Goal: Task Accomplishment & Management: Manage account settings

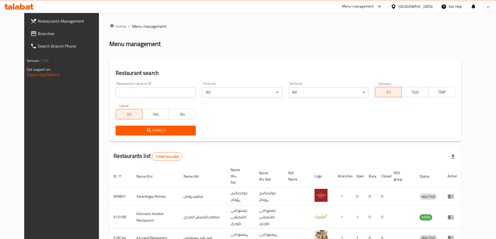
click at [140, 89] on input "search" at bounding box center [156, 92] width 80 height 10
click at [38, 32] on span "Branches" at bounding box center [70, 33] width 65 height 6
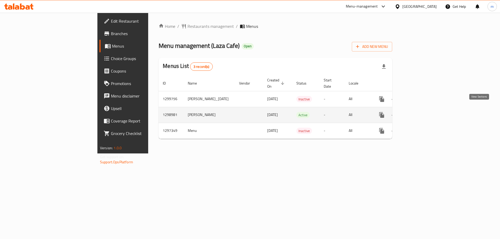
click at [422, 112] on icon "enhanced table" at bounding box center [419, 115] width 6 height 6
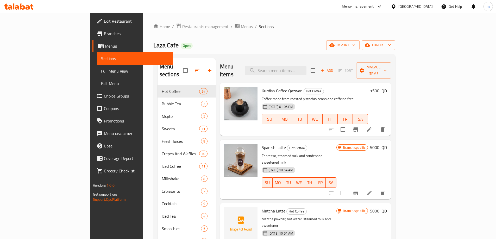
click at [101, 69] on span "Full Menu View" at bounding box center [135, 71] width 68 height 6
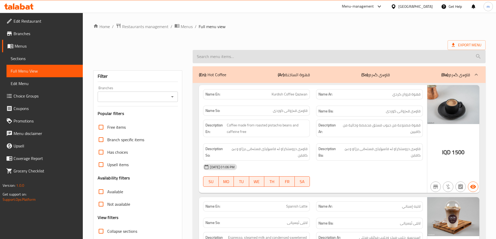
click at [255, 54] on input "search" at bounding box center [339, 56] width 293 height 13
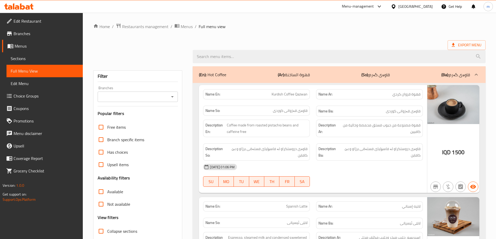
paste input "Twix Milkshake"
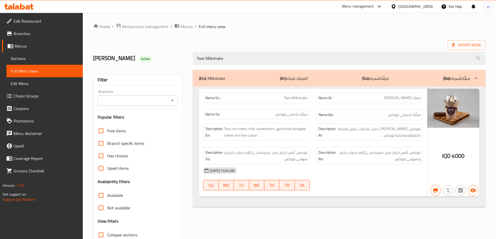
type input "Twix Milkshake"
click at [136, 98] on input "Branches" at bounding box center [133, 100] width 69 height 7
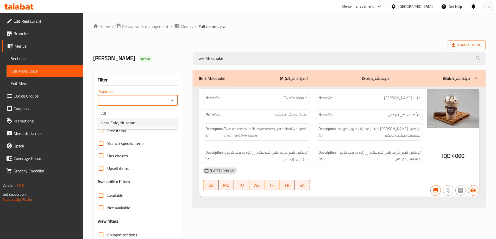
click at [117, 120] on span "Laza Cafe, Nuseran" at bounding box center [118, 123] width 34 height 6
type input "Laza Cafe, Nuseran"
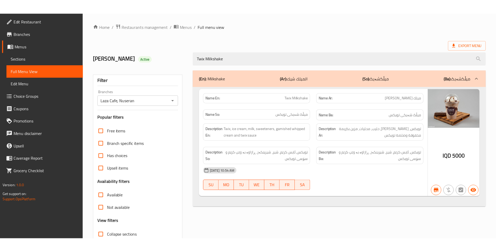
scroll to position [38, 0]
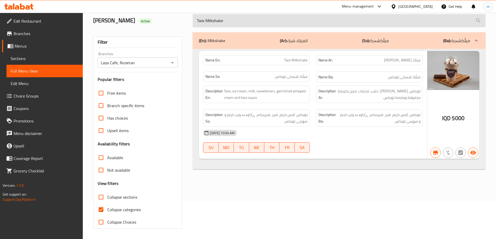
click at [220, 20] on input "Twix Milkshake" at bounding box center [339, 20] width 293 height 13
paste input "Spanish Latt"
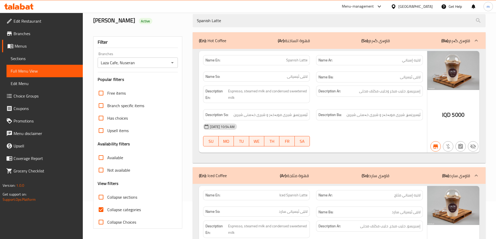
click at [173, 63] on icon "Open" at bounding box center [172, 63] width 6 height 6
type input "Spanish Latte"
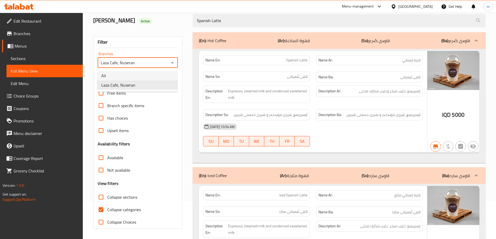
click at [153, 81] on li "Laza Cafe, Nuseran" at bounding box center [137, 84] width 80 height 9
click at [152, 71] on div "Filter Branches Laza Cafe, Nuseran Branches Popular filters Free items Branch s…" at bounding box center [137, 132] width 89 height 192
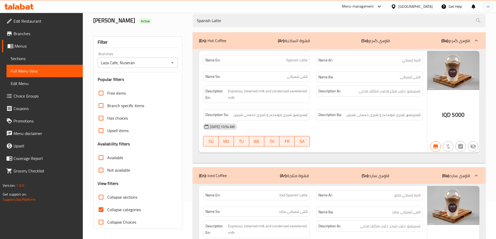
click at [171, 64] on icon "Open" at bounding box center [172, 63] width 6 height 6
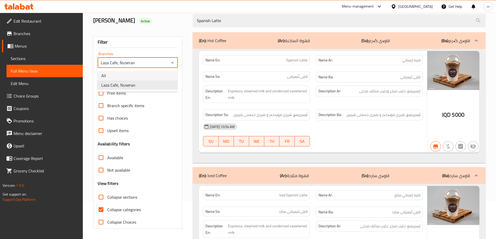
click at [149, 80] on li "All" at bounding box center [137, 75] width 80 height 9
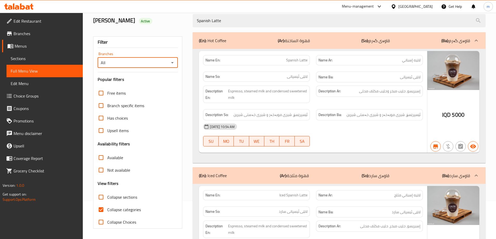
click at [171, 65] on icon "Open" at bounding box center [172, 63] width 6 height 6
click at [155, 85] on li "Laza Cafe, Nuseran" at bounding box center [137, 84] width 80 height 9
type input "Laza Cafe, Nuseran"
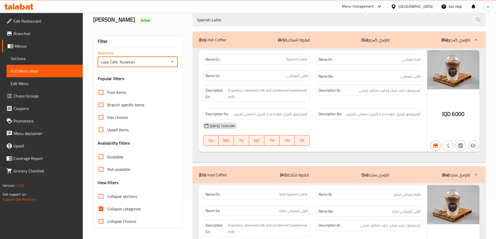
scroll to position [0, 0]
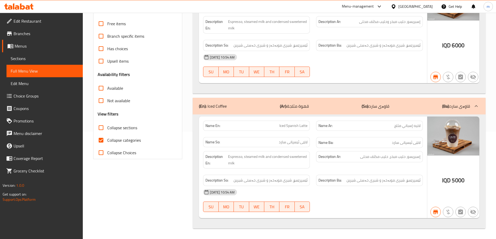
click at [402, 105] on div "(En): Iced Coffee (Ar): قهوة مثلجة (So): قاوەی سارد (Ba): قاوەی سارد" at bounding box center [334, 106] width 271 height 6
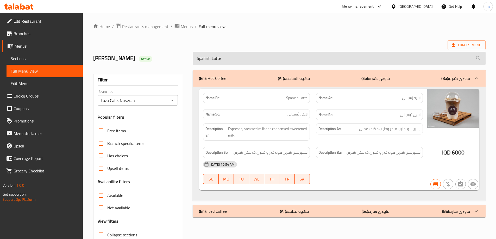
click at [303, 58] on input "Spanish Latte" at bounding box center [339, 58] width 293 height 13
click at [302, 58] on input "Spanish Latte" at bounding box center [339, 58] width 293 height 13
paste input "Flat Whi"
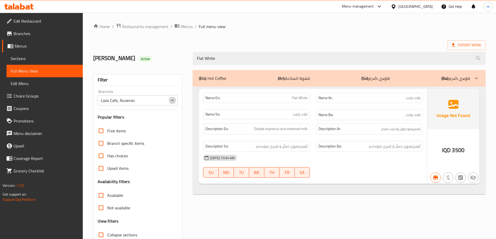
click at [173, 100] on icon "Open" at bounding box center [172, 100] width 3 height 1
type input "Flat White"
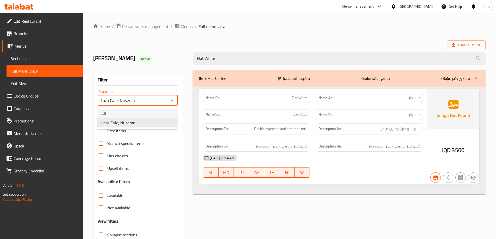
click at [144, 112] on li "All" at bounding box center [137, 113] width 80 height 9
click at [171, 101] on icon "Open" at bounding box center [172, 100] width 6 height 6
click at [135, 122] on li "Laza Cafe, Nuseran" at bounding box center [137, 122] width 80 height 9
type input "Laza Cafe, Nuseran"
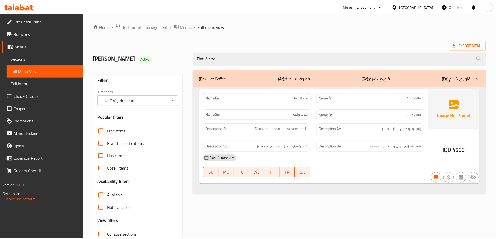
scroll to position [38, 0]
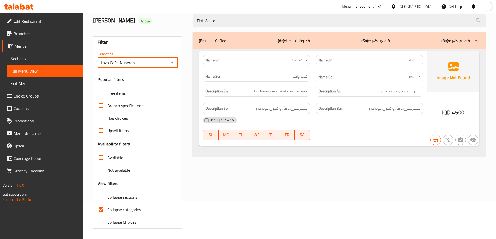
click at [24, 6] on icon at bounding box center [22, 6] width 5 height 6
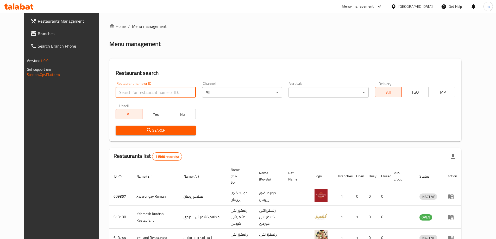
click at [116, 91] on input "search" at bounding box center [156, 92] width 80 height 10
paste input "667309"
type input "667309"
click button "Search" at bounding box center [156, 131] width 80 height 10
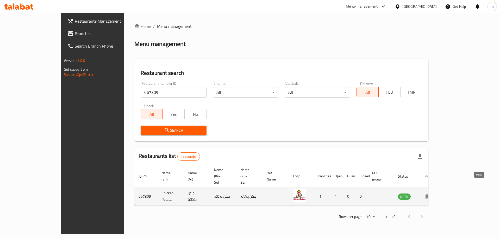
click at [431, 195] on icon "enhanced table" at bounding box center [428, 197] width 6 height 4
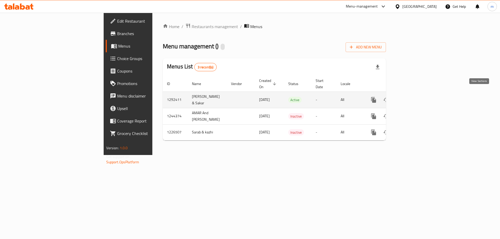
click at [413, 98] on icon "enhanced table" at bounding box center [411, 100] width 5 height 5
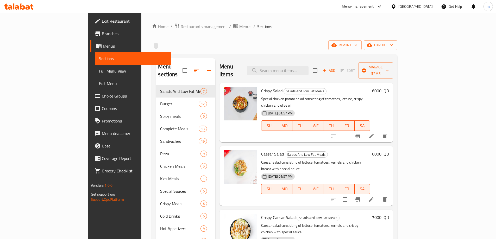
click at [99, 68] on span "Full Menu View" at bounding box center [133, 71] width 68 height 6
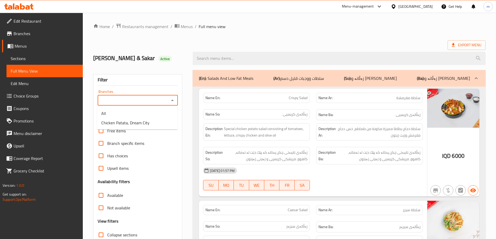
click at [141, 98] on input "Branches" at bounding box center [133, 100] width 69 height 7
click at [43, 61] on span "Sections" at bounding box center [45, 58] width 68 height 6
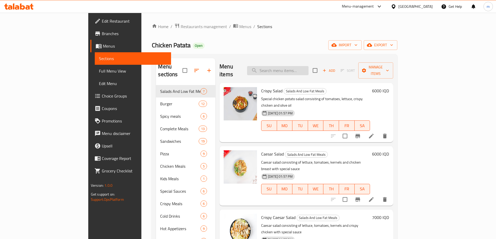
click at [285, 66] on input "search" at bounding box center [277, 70] width 61 height 9
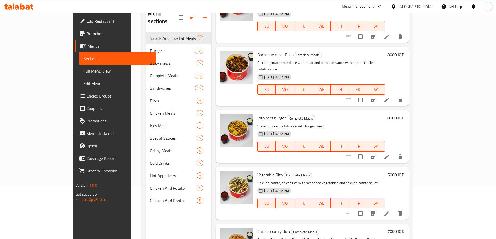
scroll to position [73, 0]
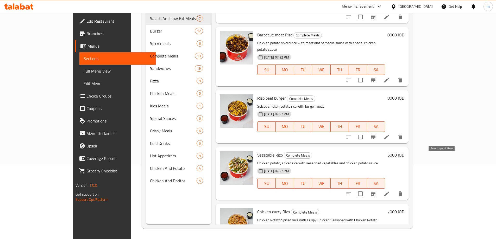
type input "rizo"
click at [394, 189] on li at bounding box center [386, 193] width 15 height 9
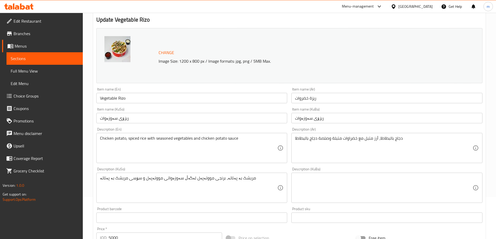
scroll to position [61, 0]
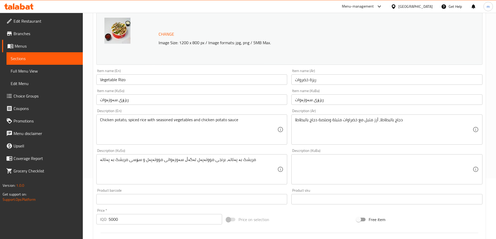
click at [198, 167] on textarea "مریشک بە پەتاتە، برنجی مووتەپەل لەگەڵ سەوزەواتی مووتەپەل و سۆسی مریشک بە پەتاتە" at bounding box center [188, 169] width 177 height 25
click at [116, 156] on div "مریشک بە پەتاتە، برنجی مووتەپەل لەگەڵ سەوزەواتی مووتەپەل و سۆسی مریشک بە پەتاتە…" at bounding box center [191, 169] width 191 height 30
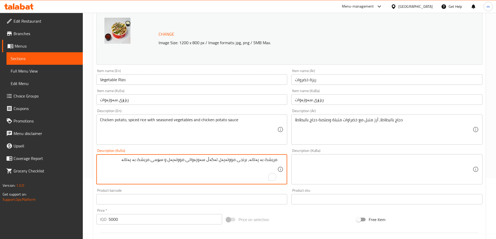
click at [113, 164] on textarea "مریشک بە پەتاتە، برنجی مووتەپەل لەگەڵ سەوزەواتی مووتەپەل و سۆسی مریشک بە پەتاتە" at bounding box center [188, 169] width 177 height 25
paste textarea "برنجى به بەهاراتى جكن پەتاتە لەگەڵ سه وزەواتی خوّشكراو به سۆسی تايبەتى جكن پەتا…"
click at [206, 160] on textarea "مریشک بە پەتاتە، برنجی مووتەپەل لەگەڵ سەوزەواتی مووتەپەل و سۆسی مریشک بە پەتاتە" at bounding box center [188, 169] width 177 height 25
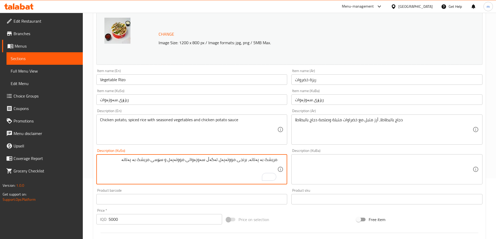
click at [206, 160] on textarea "مریشک بە پەتاتە، برنجی مووتەپەل لەگەڵ سەوزەواتی مووتەپەل و سۆسی مریشک بە پەتاتە" at bounding box center [188, 169] width 177 height 25
paste textarea "برنجى به بەهاراتى جكن پەتاتە لەگەڵ سه وزەواتی خوّشكراو به سۆسی تايبەتى جكن"
click at [359, 130] on textarea "دجاج بالبطاطا، أرز متبل مع خضراوات متبلة وصلصة دجاج بالبطاطا" at bounding box center [383, 129] width 177 height 25
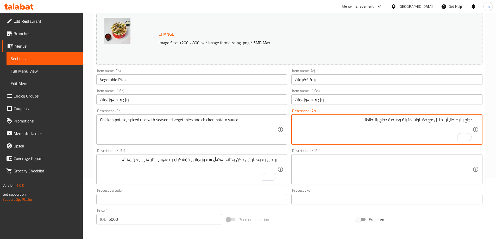
click at [240, 160] on textarea "برنجى به بەهاراتى جكن پەتاتە لەگەڵ سه وزەواتی خوّشكراو به سۆسی تايبەتى جكن پەتا…" at bounding box center [188, 169] width 177 height 25
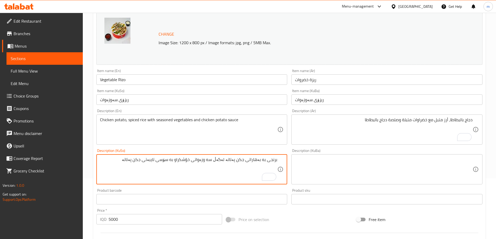
click at [240, 160] on textarea "برنجى به بەهاراتى جكن پەتاتە لەگەڵ سه وزەواتی خوّشكراو به سۆسی تايبەتى جكن پەتا…" at bounding box center [188, 169] width 177 height 25
paste textarea "چکن پەتاتە"
click at [231, 162] on textarea "برنجى به بەهاراتى چکن پەتاتەپەتاتە لەگەڵ سه وزەواتی خوّشكراو به سۆسی تايبەتى جك…" at bounding box center [188, 169] width 177 height 25
click at [228, 160] on textarea "برنجى به بەهاراتى چکن پەتاتەپەتاتە لەگەڵ سه وزەواتی خوّشكراو به سۆسی تايبەتى جك…" at bounding box center [188, 169] width 177 height 25
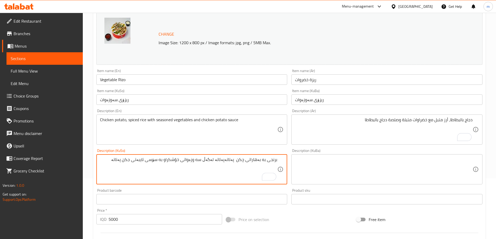
click at [228, 160] on textarea "برنجى به بەهاراتى چکن پەتاتەپەتاتە لەگەڵ سه وزەواتی خوّشكراو به سۆسی تايبەتى جك…" at bounding box center [188, 169] width 177 height 25
drag, startPoint x: 219, startPoint y: 158, endPoint x: 245, endPoint y: 162, distance: 26.9
click at [245, 162] on textarea "برنجى به بەهاراتى چکن پەتاتەپەتاتە لەگەڵ سه وزەواتی خوّشكراو به سۆسی تايبەتى جك…" at bounding box center [188, 169] width 177 height 25
paste textarea "جكن بةتاتة"
paste textarea "To enrich screen reader interactions, please activate Accessibility in Grammarl…"
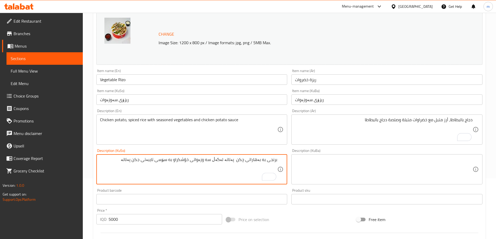
click at [147, 161] on textarea "برنجى به بەهاراتى چکن پەتاتە لەگەڵ سه وزەواتی خوّشكراو به سۆسی تايبەتى جكن پەتا…" at bounding box center [188, 169] width 177 height 25
type textarea "برنجى به بەهاراتى چکن پەتاتە لەگەڵ سه وزەواتی خوّشكراو به سۆسی تايبەتى چكن پەتا…"
click at [427, 120] on textarea "دجاج بالبطاطا، أرز متبل مع خضراوات متبلة وصلصة دجاج بالبطاطا" at bounding box center [383, 129] width 177 height 25
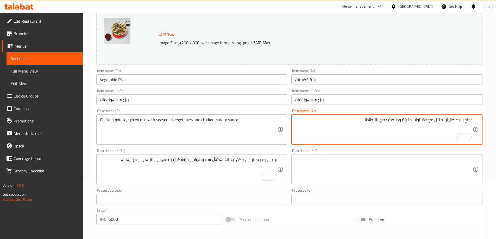
click at [427, 120] on textarea "دجاج بالبطاطا، أرز متبل مع خضراوات متبلة وصلصة دجاج بالبطاطا" at bounding box center [383, 129] width 177 height 25
paste textarea "رز جكن بةتاتة مع خضروات متبلة في صلصة جكن بةتاتة خاصة"
click at [382, 118] on textarea "أرز جكن بةتاتة مع خضروات متبلة في صلصة جكن بةتاتة خاصة" at bounding box center [383, 129] width 177 height 25
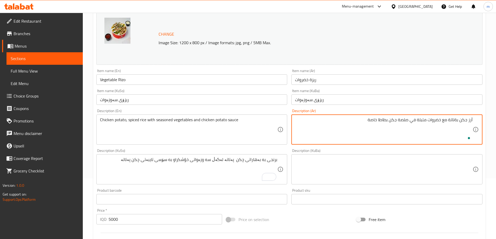
click at [384, 121] on textarea "أرز جكن بةتاتة مع خضروات متبلة في صلصة جكن بطاطا خاصة" at bounding box center [383, 129] width 177 height 25
click at [451, 121] on textarea "أرز جكن بةتاتة مع خضروات متبلة في صلصة جكن بطاطا خاصة" at bounding box center [383, 129] width 177 height 25
paste textarea "اطا"
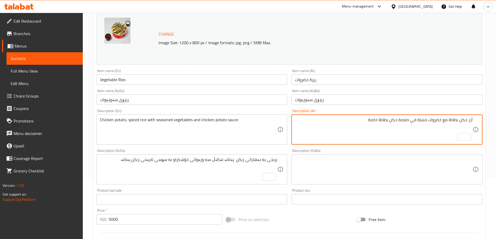
click at [456, 121] on textarea "أرز جكن بطاطا مع خضروات متبلة في صلصة جكن بطاطا خاصة" at bounding box center [383, 129] width 177 height 25
click at [457, 120] on textarea "أرز جكن بطاطا مع خضروات متبلة في صلصة جكن بطاطا خاصة" at bounding box center [383, 129] width 177 height 25
click at [458, 122] on textarea "أرز جكن بطاطا مع خضروات متبلة في صلصة جكن بطاطا خاصة" at bounding box center [383, 129] width 177 height 25
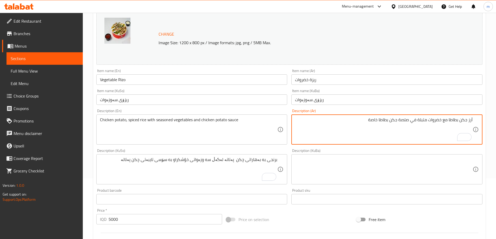
click at [468, 121] on textarea "أرز جكن بطاطا مع خضروات متبلة في صلصة جكن بطاطا خاصة" at bounding box center [383, 129] width 177 height 25
click at [466, 122] on textarea "أرز جكن بطاطا مع خضروات متبلة في صلصة جكن بطاطا خاصة" at bounding box center [383, 129] width 177 height 25
click at [409, 118] on textarea "أرز ببهارات جكن بطاطا مع خضروات متبلة في صلصة جكن بطاطا خاصة" at bounding box center [383, 129] width 177 height 25
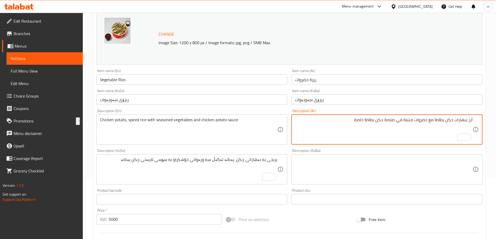
type textarea "أرز ببهارات جكن بطاطا مع خضروات متبلة في صلصة جكن بطاطا خاصة"
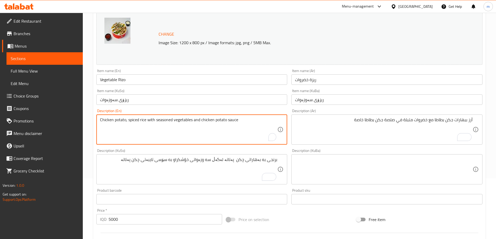
click at [153, 120] on textarea "Chicken potato, spiced rice with seasoned vegetables and chicken potato sauce" at bounding box center [188, 129] width 177 height 25
click at [152, 121] on textarea "Chicken potato, spiced rice with seasoned vegetables and chicken potato sauce" at bounding box center [188, 129] width 177 height 25
click at [151, 121] on textarea "Chicken potato, spiced rice with seasoned vegetables and chicken potato sauce" at bounding box center [188, 129] width 177 height 25
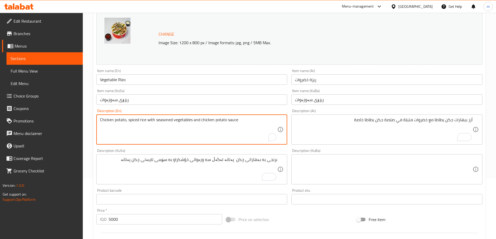
paste textarea "and potato spiced rice with marinated vegetables in a special chicken and"
click at [119, 119] on textarea "Chicken and potato spiced rice with marinated vegetables in a special chicken a…" at bounding box center [188, 129] width 177 height 25
drag, startPoint x: 198, startPoint y: 122, endPoint x: 201, endPoint y: 123, distance: 3.1
click at [201, 123] on textarea "Chicken potato spiced rice with marinated vegetables in a special chicken and p…" at bounding box center [188, 129] width 177 height 25
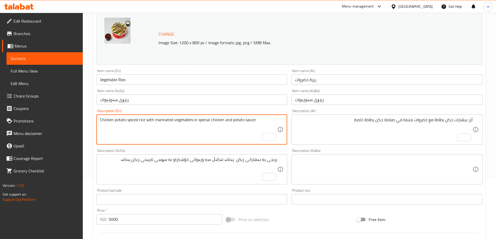
click at [230, 121] on textarea "Chicken potato spiced rice with marinated vegetables in special chicken and pot…" at bounding box center [188, 129] width 177 height 25
type textarea "Chicken potato spiced rice with marinated vegetables in special chicken andpota…"
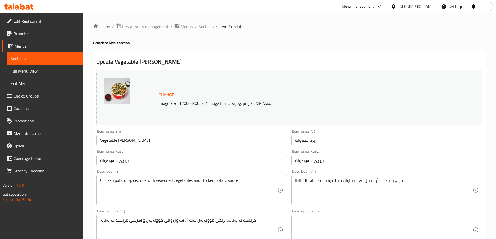
click at [19, 18] on span "Edit Restaurant" at bounding box center [46, 21] width 65 height 6
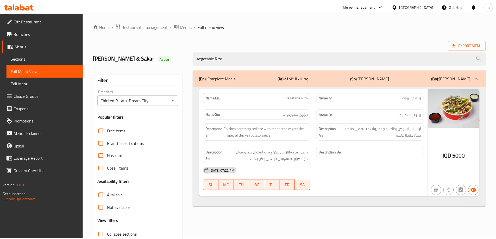
scroll to position [38, 0]
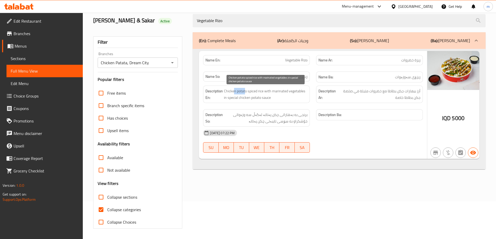
drag, startPoint x: 234, startPoint y: 92, endPoint x: 245, endPoint y: 91, distance: 10.9
click at [245, 91] on span "Chicken potato spiced rice with marinated vegetables in special chicken potato …" at bounding box center [266, 94] width 84 height 13
click at [273, 104] on div "Description En: Chicken potato spiced rice with marinated vegetables in special…" at bounding box center [256, 94] width 113 height 24
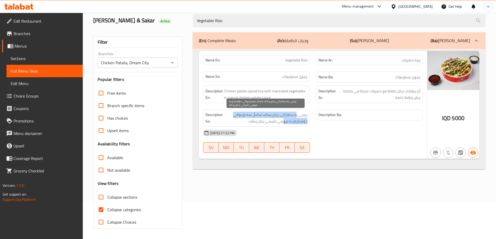
drag, startPoint x: 284, startPoint y: 118, endPoint x: 296, endPoint y: 113, distance: 12.5
click at [296, 113] on span "برنجى به بەهاراتى چکن پەتاتە لەگەڵ سه وزەواتی خوّشكراو به سۆسی تايبەتى چكن پەتا…" at bounding box center [266, 118] width 84 height 13
click at [279, 118] on span "برنجى به بەهاراتى چکن پەتاتە لەگەڵ سه وزەواتی خوّشكراو به سۆسی تايبەتى چكن پەتا…" at bounding box center [266, 118] width 84 height 13
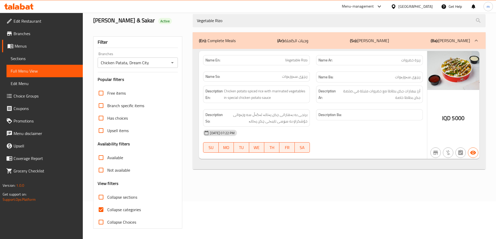
click at [20, 8] on icon at bounding box center [18, 6] width 29 height 6
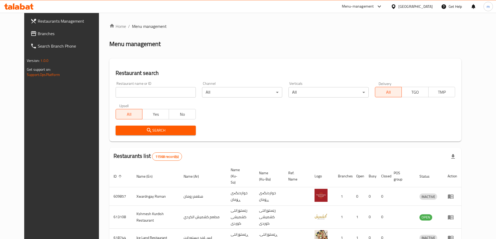
click at [38, 31] on span "Branches" at bounding box center [70, 33] width 65 height 6
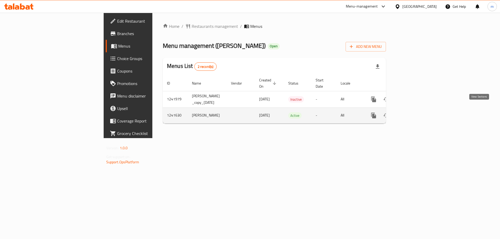
click at [414, 112] on icon "enhanced table" at bounding box center [411, 115] width 6 height 6
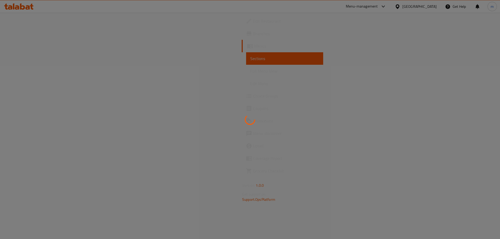
click at [18, 72] on div at bounding box center [250, 119] width 500 height 239
click at [18, 73] on div at bounding box center [250, 119] width 500 height 239
click at [18, 71] on div at bounding box center [250, 119] width 500 height 239
click at [18, 70] on div at bounding box center [250, 119] width 500 height 239
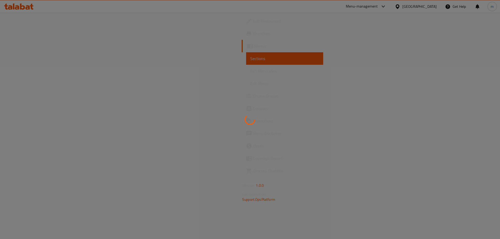
click at [18, 70] on div at bounding box center [250, 119] width 500 height 239
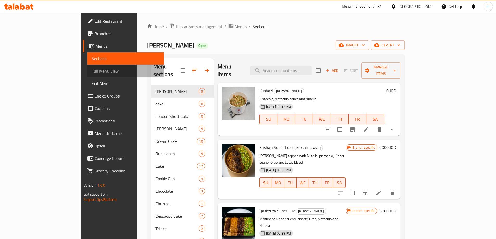
click at [87, 66] on link "Full Menu View" at bounding box center [125, 71] width 76 height 12
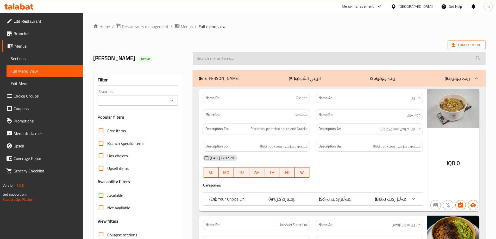
click at [230, 60] on input "search" at bounding box center [339, 58] width 293 height 13
paste input "Cheese Bomb"
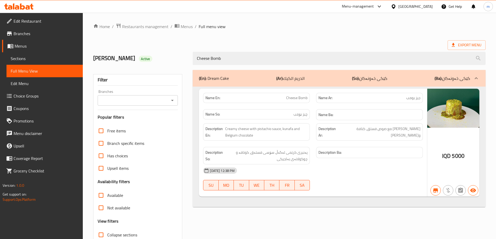
click at [173, 99] on icon "Open" at bounding box center [172, 100] width 6 height 6
type input "Cheese Bomb"
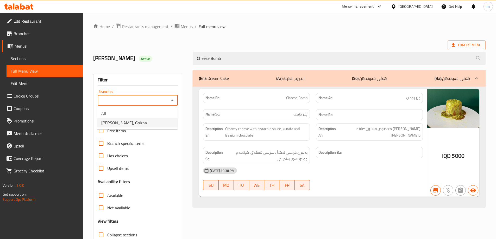
click at [133, 123] on span "Rene Choco, Goizha" at bounding box center [124, 123] width 46 height 6
type input "Rene Choco, Goizha"
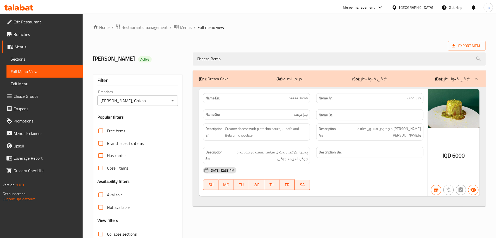
scroll to position [38, 0]
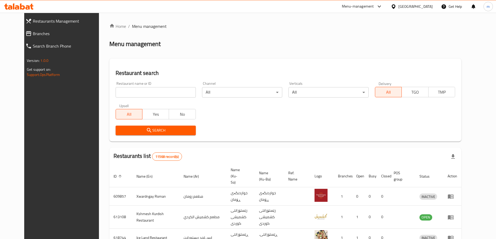
click at [50, 36] on span "Branches" at bounding box center [68, 33] width 70 height 6
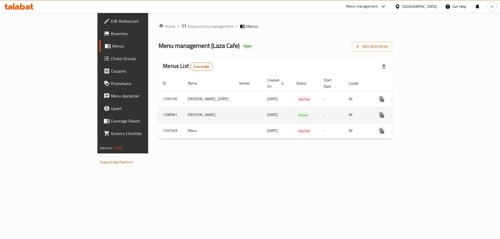
click at [422, 112] on icon "enhanced table" at bounding box center [419, 115] width 6 height 6
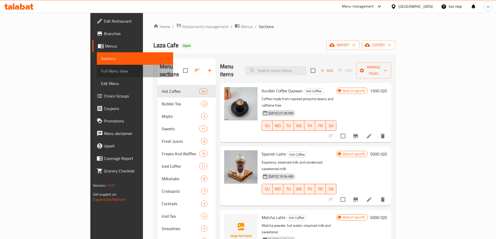
click at [101, 70] on span "Full Menu View" at bounding box center [135, 71] width 68 height 6
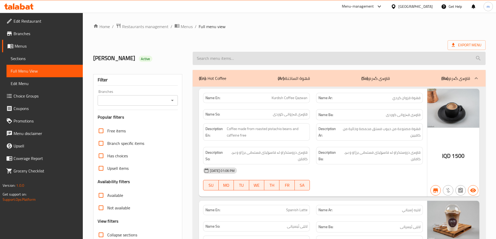
click at [258, 57] on input "search" at bounding box center [339, 58] width 293 height 13
paste input "Sahlab"
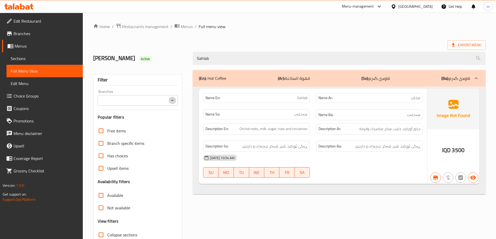
click at [175, 99] on icon "Open" at bounding box center [172, 100] width 6 height 6
type input "Sahlab"
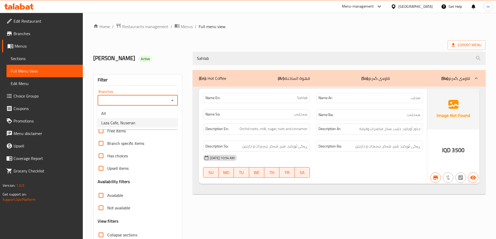
click at [122, 124] on span "Laza Cafe, Nuseran" at bounding box center [118, 123] width 34 height 6
type input "Laza Cafe, Nuseran"
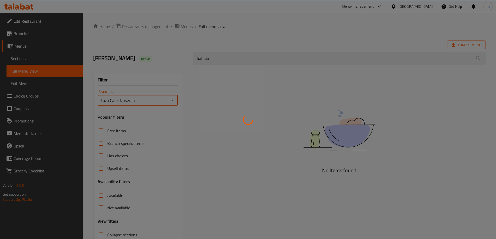
click at [138, 68] on div at bounding box center [248, 119] width 496 height 239
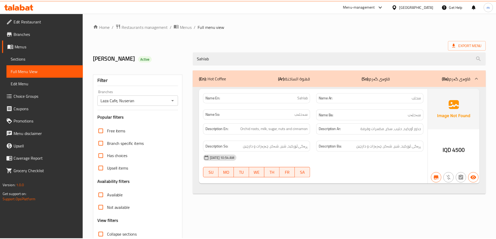
scroll to position [38, 0]
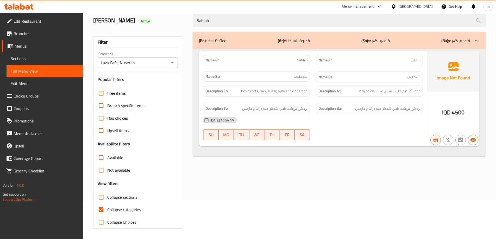
click at [17, 6] on icon at bounding box center [17, 7] width 4 height 4
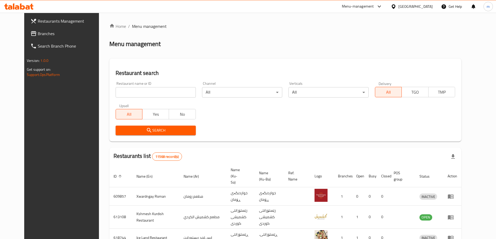
click at [42, 31] on span "Branches" at bounding box center [70, 33] width 65 height 6
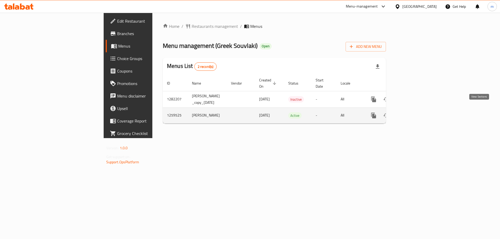
click at [414, 112] on icon "enhanced table" at bounding box center [411, 115] width 6 height 6
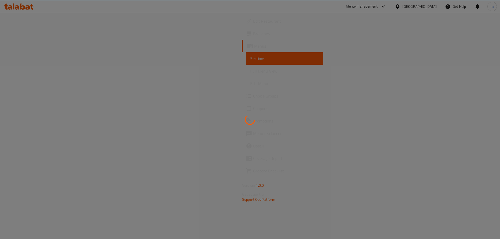
click at [24, 70] on div at bounding box center [250, 119] width 500 height 239
click at [24, 71] on div at bounding box center [250, 119] width 500 height 239
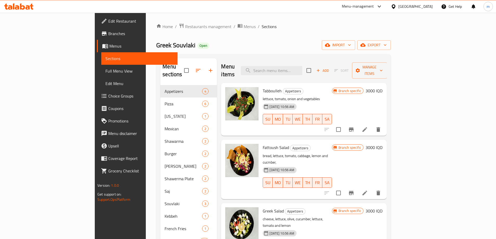
click at [105, 71] on span "Full Menu View" at bounding box center [139, 71] width 68 height 6
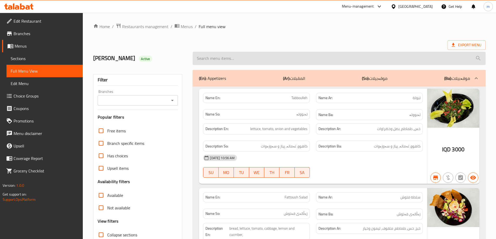
click at [299, 62] on input "search" at bounding box center [339, 58] width 293 height 13
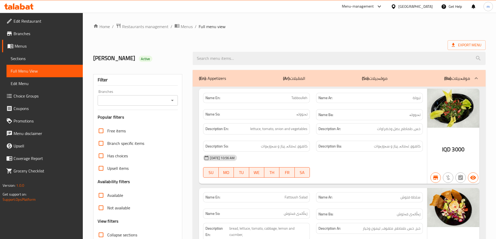
paste input "Meat Gus"
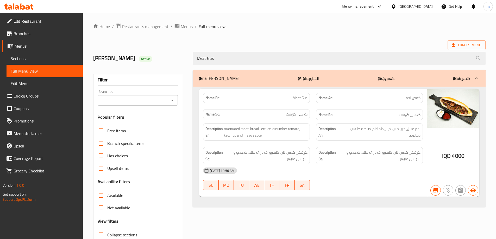
click at [173, 102] on icon "Open" at bounding box center [172, 100] width 6 height 6
type input "Meat Gus"
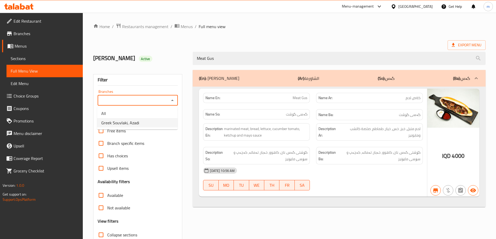
click at [147, 124] on li "Greek Souvlaki, Azadi" at bounding box center [137, 122] width 80 height 9
type input "Greek Souvlaki, Azadi"
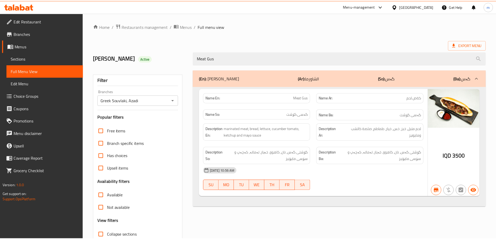
scroll to position [38, 0]
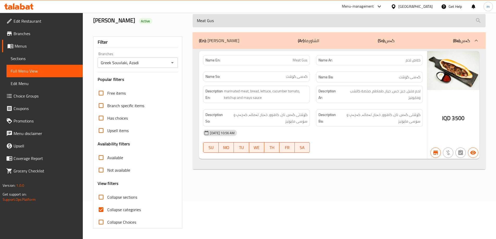
click at [236, 24] on input "Meat Gus" at bounding box center [339, 20] width 293 height 13
paste input "Greek Salad"
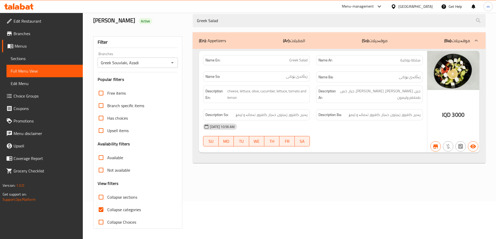
click at [176, 64] on div "Greek Souvlaki, Azadi Branches" at bounding box center [138, 63] width 80 height 10
type input "Greek Salad"
click at [169, 64] on button "Open" at bounding box center [172, 62] width 7 height 7
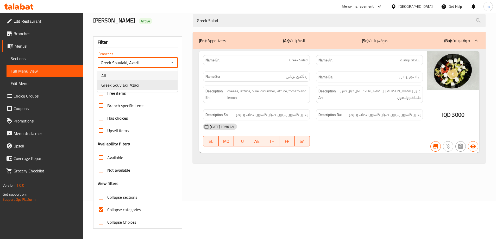
click at [116, 75] on li "All" at bounding box center [137, 75] width 80 height 9
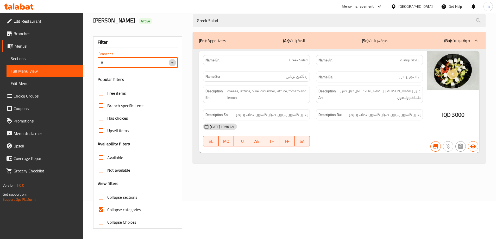
click at [175, 62] on icon "Open" at bounding box center [172, 63] width 6 height 6
click at [140, 82] on li "Greek Souvlaki, Azadi" at bounding box center [137, 84] width 80 height 9
click at [370, 87] on div "Description Ar: جبن، خس، زيتون، خيار، خس، طماطم وليمون" at bounding box center [369, 94] width 107 height 17
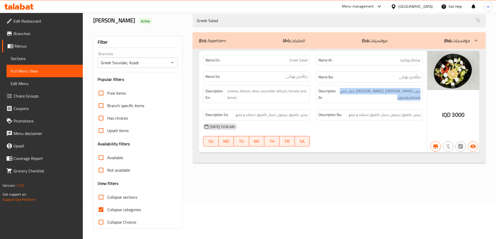
click at [370, 87] on div "Description Ar: جبن، خس، زيتون، خيار، خس، طماطم وليمون" at bounding box center [369, 94] width 107 height 17
click at [367, 120] on div "30-09-2024 10:56 AM" at bounding box center [313, 126] width 226 height 12
click at [367, 118] on div "Description Ba: پەنیر، کاهوو، زەیتون، خەیار، کاهوو، تەماتە و لیمۆ" at bounding box center [369, 114] width 107 height 11
click at [368, 118] on div "Description Ba: پەنیر، کاهوو، زەیتون، خەیار، کاهوو، تەماتە و لیمۆ" at bounding box center [369, 114] width 107 height 11
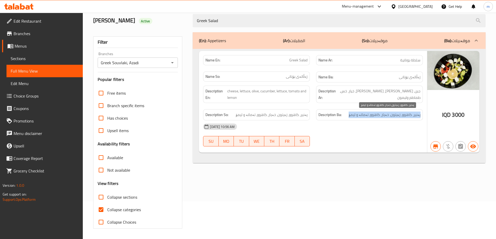
click at [368, 118] on span "پەنیر، کاهوو، زەیتون، خەیار، کاهوو، تەماتە و لیمۆ" at bounding box center [384, 115] width 72 height 7
click at [369, 118] on span "پەنیر، کاهوو، زەیتون، خەیار، کاهوو، تەماتە و لیمۆ" at bounding box center [384, 115] width 72 height 7
click at [173, 64] on icon "Open" at bounding box center [172, 63] width 6 height 6
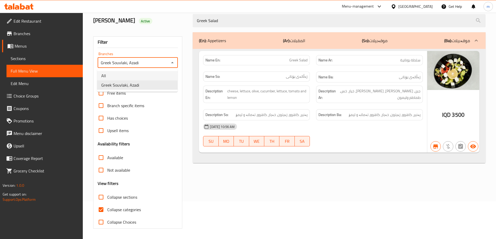
click at [146, 80] on li "All" at bounding box center [137, 75] width 80 height 9
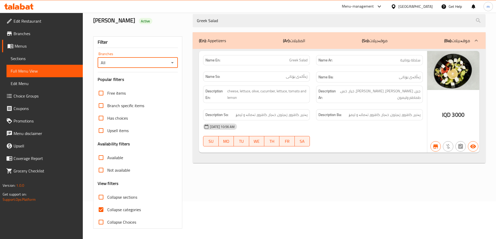
click at [172, 62] on icon "Open" at bounding box center [172, 63] width 6 height 6
click at [141, 83] on li "Greek Souvlaki, Azadi" at bounding box center [137, 84] width 80 height 9
type input "Greek Souvlaki, Azadi"
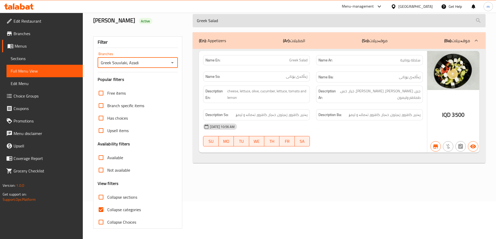
click at [220, 24] on input "Greek Salad" at bounding box center [339, 20] width 293 height 13
paste input "Chicken Souvlaki"
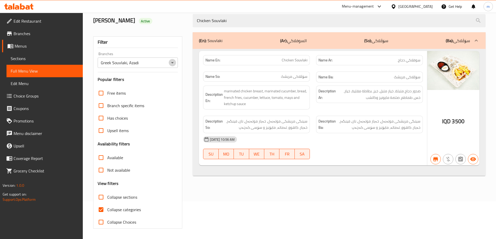
click at [171, 63] on icon "Open" at bounding box center [172, 63] width 6 height 6
type input "Chicken Souvlaki"
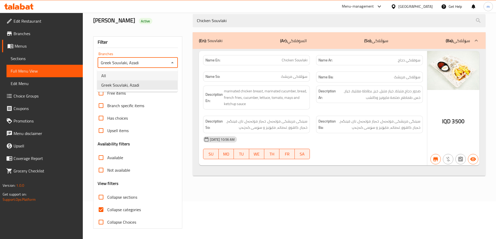
click at [126, 78] on li "All" at bounding box center [137, 75] width 80 height 9
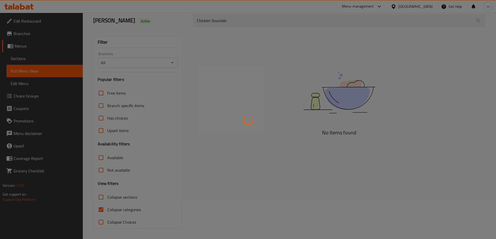
click at [172, 62] on div at bounding box center [248, 119] width 496 height 239
click at [172, 61] on div at bounding box center [248, 119] width 496 height 239
click at [172, 62] on div at bounding box center [248, 119] width 496 height 239
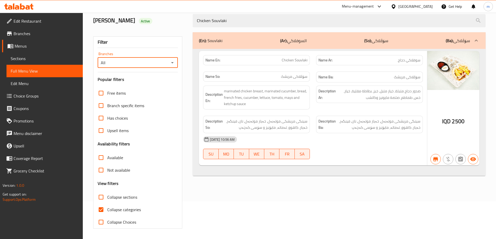
click at [145, 63] on input "All" at bounding box center [133, 62] width 69 height 7
click at [173, 63] on icon "Open" at bounding box center [172, 63] width 6 height 6
click at [127, 87] on span "Greek Souvlaki, Azadi" at bounding box center [120, 85] width 38 height 6
type input "Greek Souvlaki, Azadi"
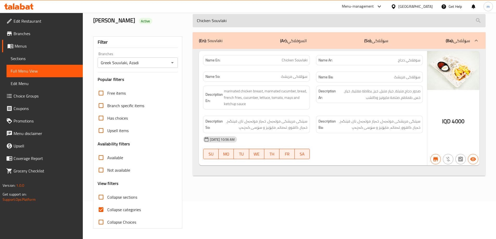
click at [217, 18] on input "Chicken Souvlaki" at bounding box center [339, 20] width 293 height 13
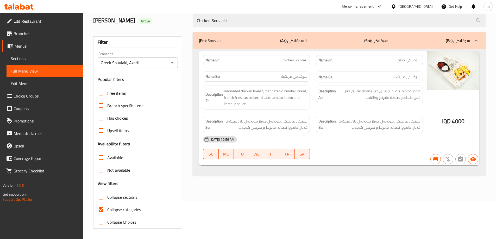
paste input "Meat"
click at [173, 63] on icon "Open" at bounding box center [172, 62] width 3 height 1
type input "Meat Souvlaki"
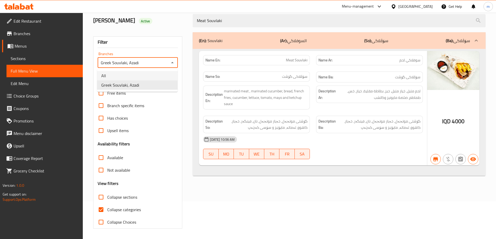
drag, startPoint x: 149, startPoint y: 75, endPoint x: 151, endPoint y: 74, distance: 3.0
click at [149, 75] on li "All" at bounding box center [137, 75] width 80 height 9
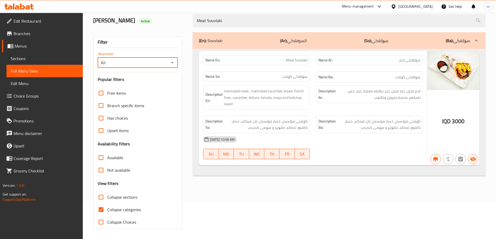
click at [172, 63] on icon "Open" at bounding box center [172, 63] width 6 height 6
click at [136, 85] on span "Greek Souvlaki, Azadi" at bounding box center [120, 85] width 38 height 6
type input "Greek Souvlaki, Azadi"
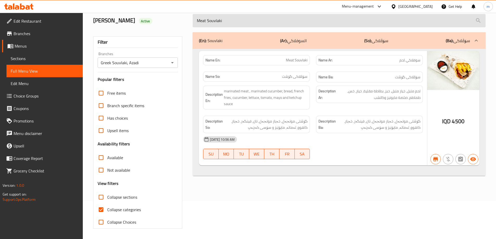
click at [236, 16] on input "Meat Souvlaki" at bounding box center [339, 20] width 293 height 13
paste input "Shish Tawook"
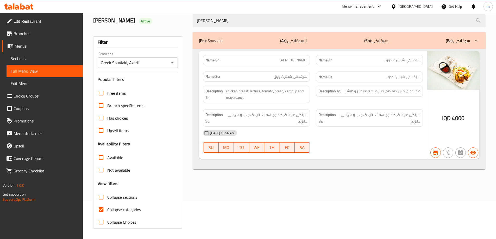
click at [173, 64] on icon "Open" at bounding box center [172, 63] width 6 height 6
type input "Shish Tawook Souvlaki"
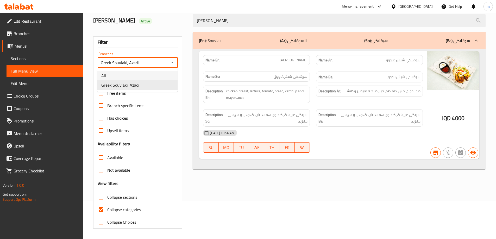
click at [136, 74] on li "All" at bounding box center [137, 75] width 80 height 9
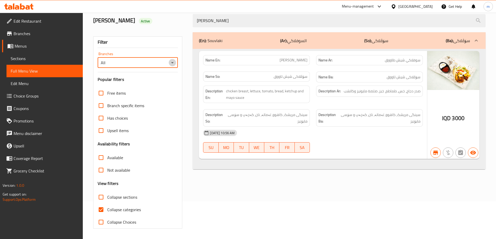
drag, startPoint x: 170, startPoint y: 63, endPoint x: 161, endPoint y: 65, distance: 9.7
click at [170, 66] on icon "Open" at bounding box center [172, 63] width 6 height 6
click at [143, 86] on li "Greek Souvlaki, Azadi" at bounding box center [137, 84] width 80 height 9
type input "Greek Souvlaki, Azadi"
click at [169, 47] on div "Filter" at bounding box center [138, 42] width 80 height 11
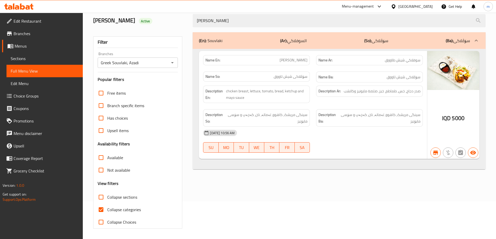
click at [26, 4] on icon at bounding box center [18, 6] width 29 height 6
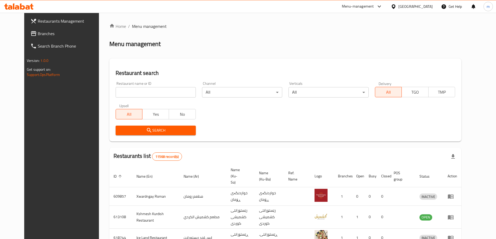
click at [141, 88] on input "search" at bounding box center [156, 92] width 80 height 10
paste input "775197"
type input "775197"
click button "Search" at bounding box center [156, 131] width 80 height 10
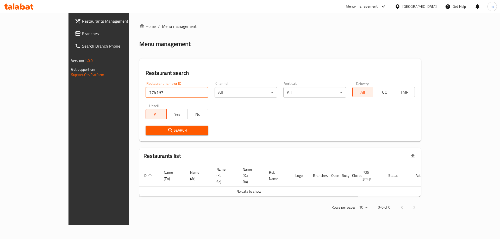
click at [82, 33] on span "Branches" at bounding box center [115, 33] width 66 height 6
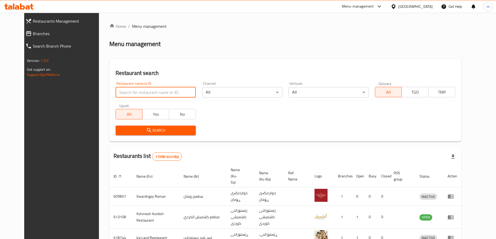
click at [133, 90] on input "search" at bounding box center [156, 92] width 80 height 10
paste input "[GEOGRAPHIC_DATA]"
type input "[GEOGRAPHIC_DATA]"
click button "Search" at bounding box center [156, 131] width 80 height 10
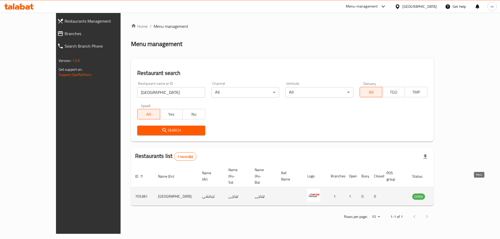
click at [445, 195] on icon "enhanced table" at bounding box center [442, 197] width 6 height 4
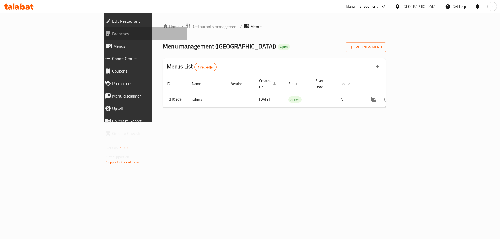
click at [112, 36] on span "Branches" at bounding box center [147, 33] width 71 height 6
